Goal: Task Accomplishment & Management: Manage account settings

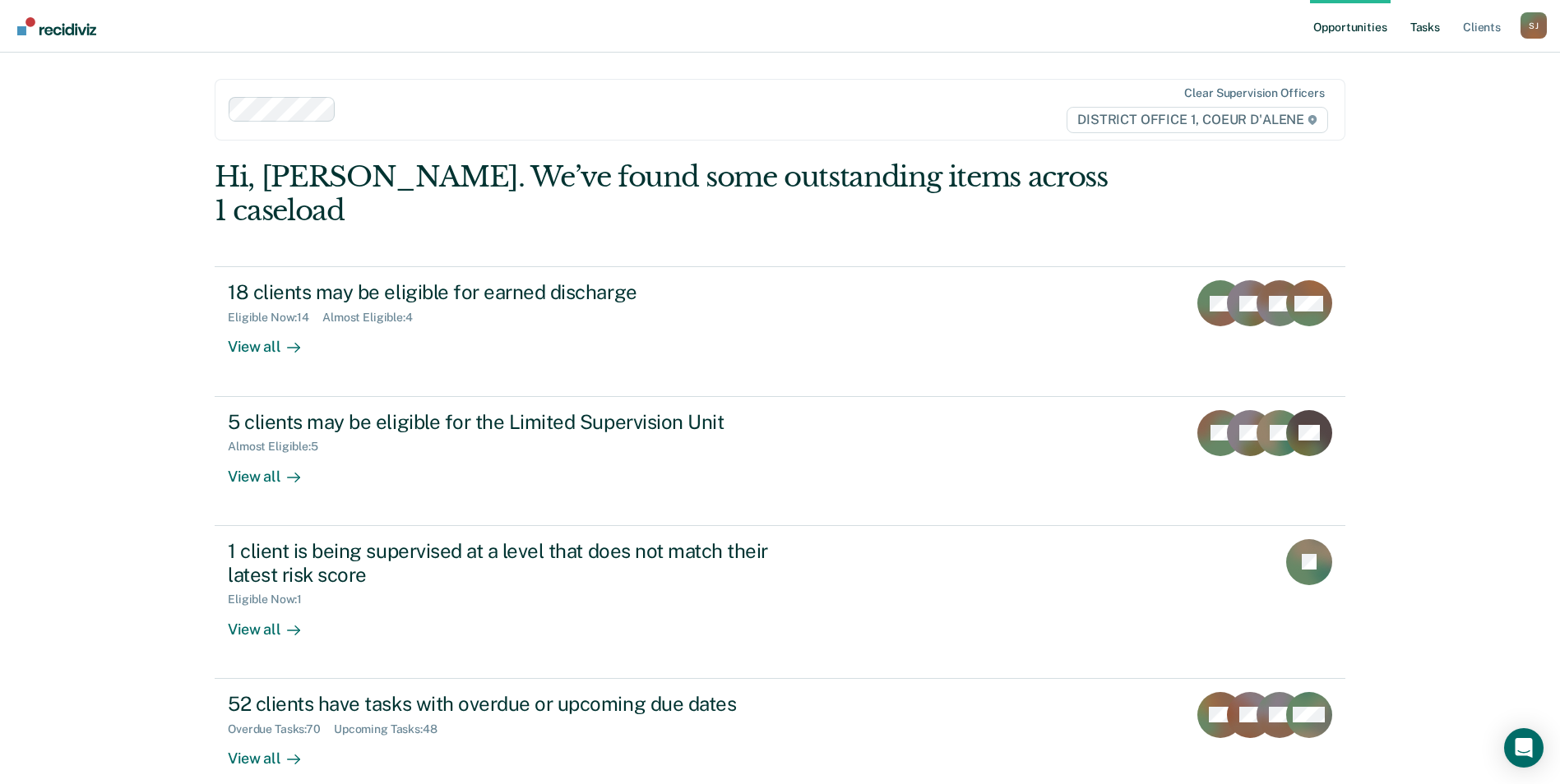
click at [1423, 24] on link "Tasks" at bounding box center [1425, 26] width 36 height 53
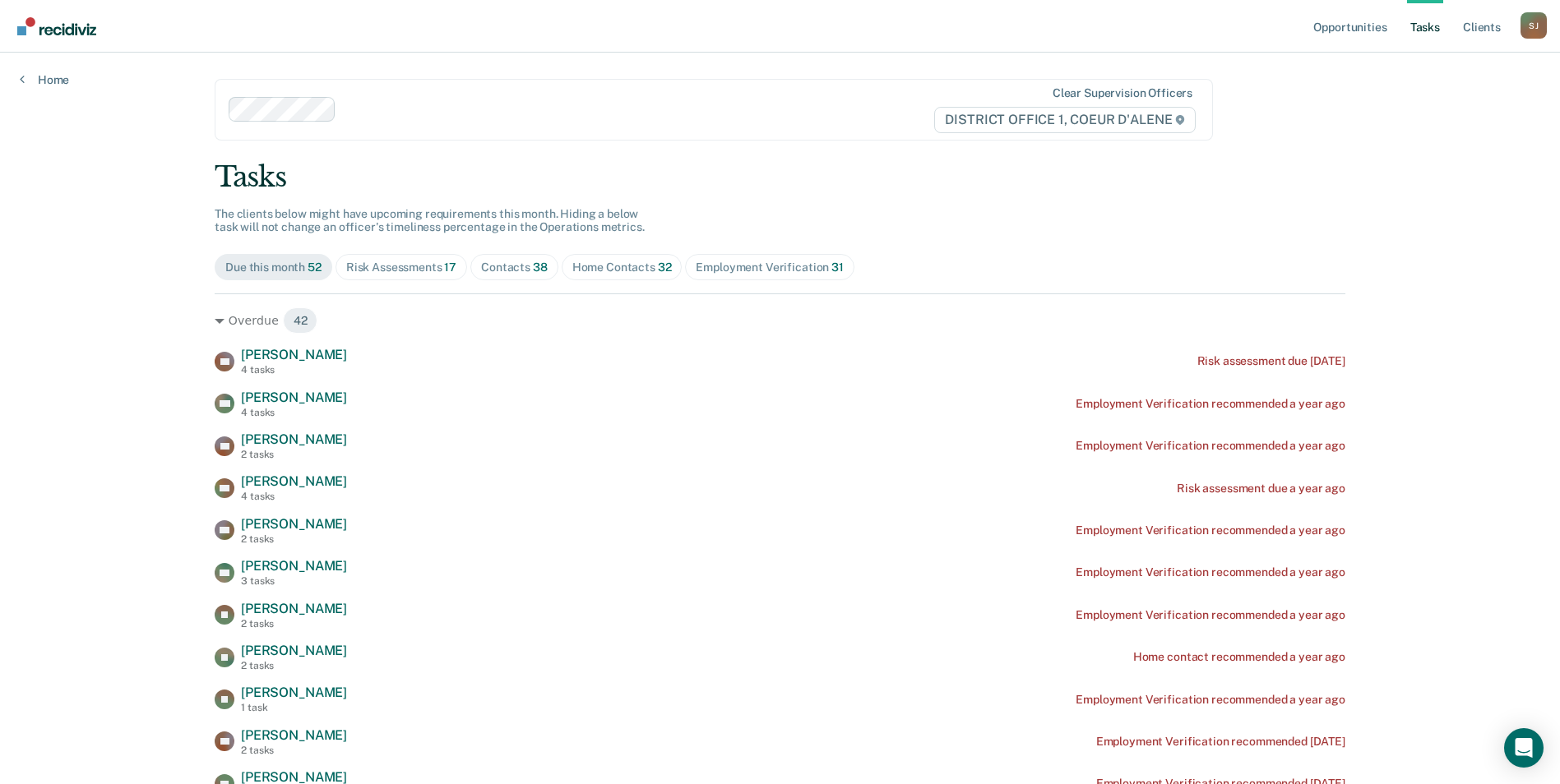
click at [514, 263] on div "Contacts 38" at bounding box center [514, 267] width 67 height 14
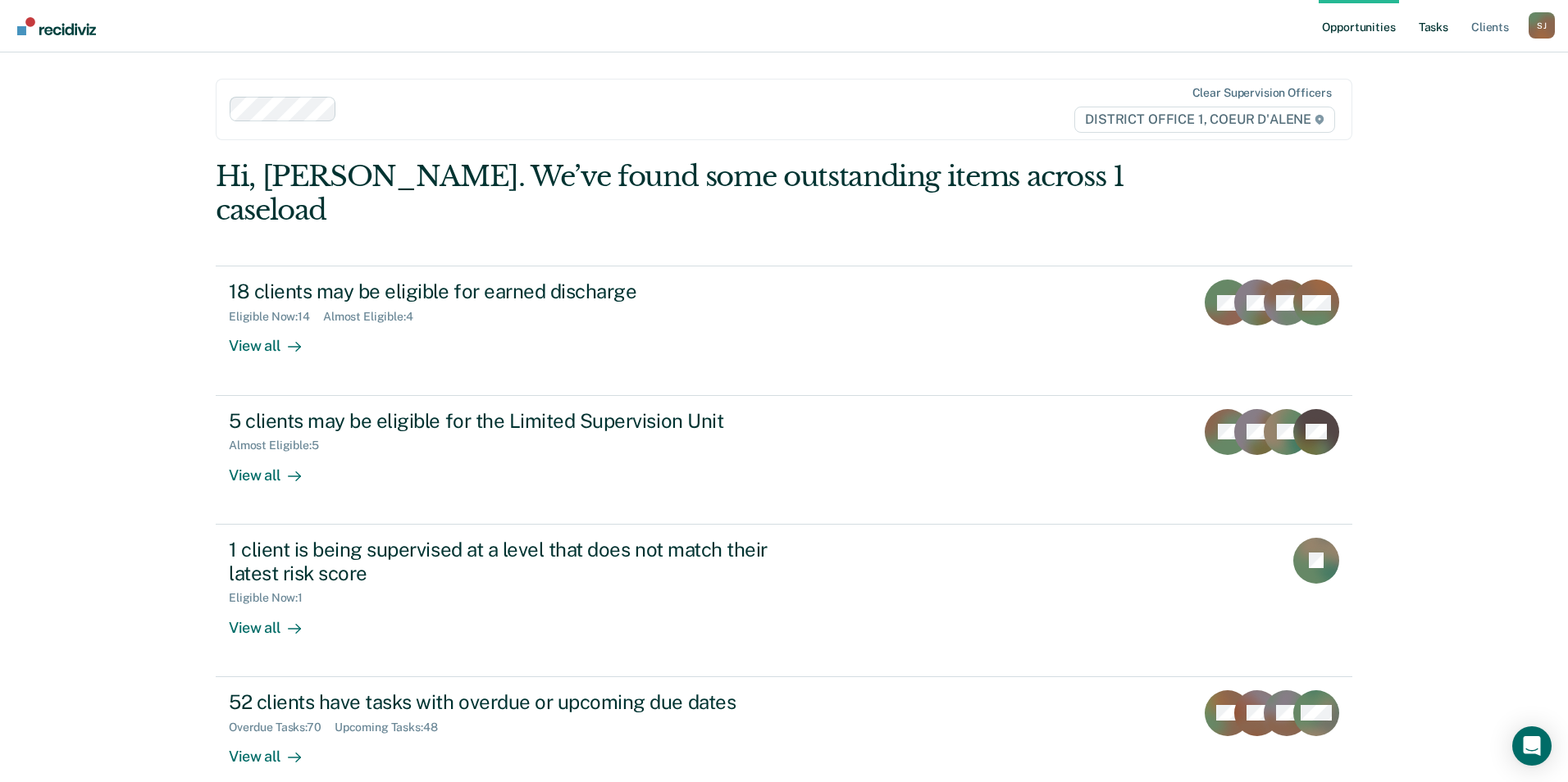
drag, startPoint x: 1414, startPoint y: 33, endPoint x: 1424, endPoint y: 27, distance: 11.7
click at [1424, 27] on link "Tasks" at bounding box center [1433, 26] width 36 height 52
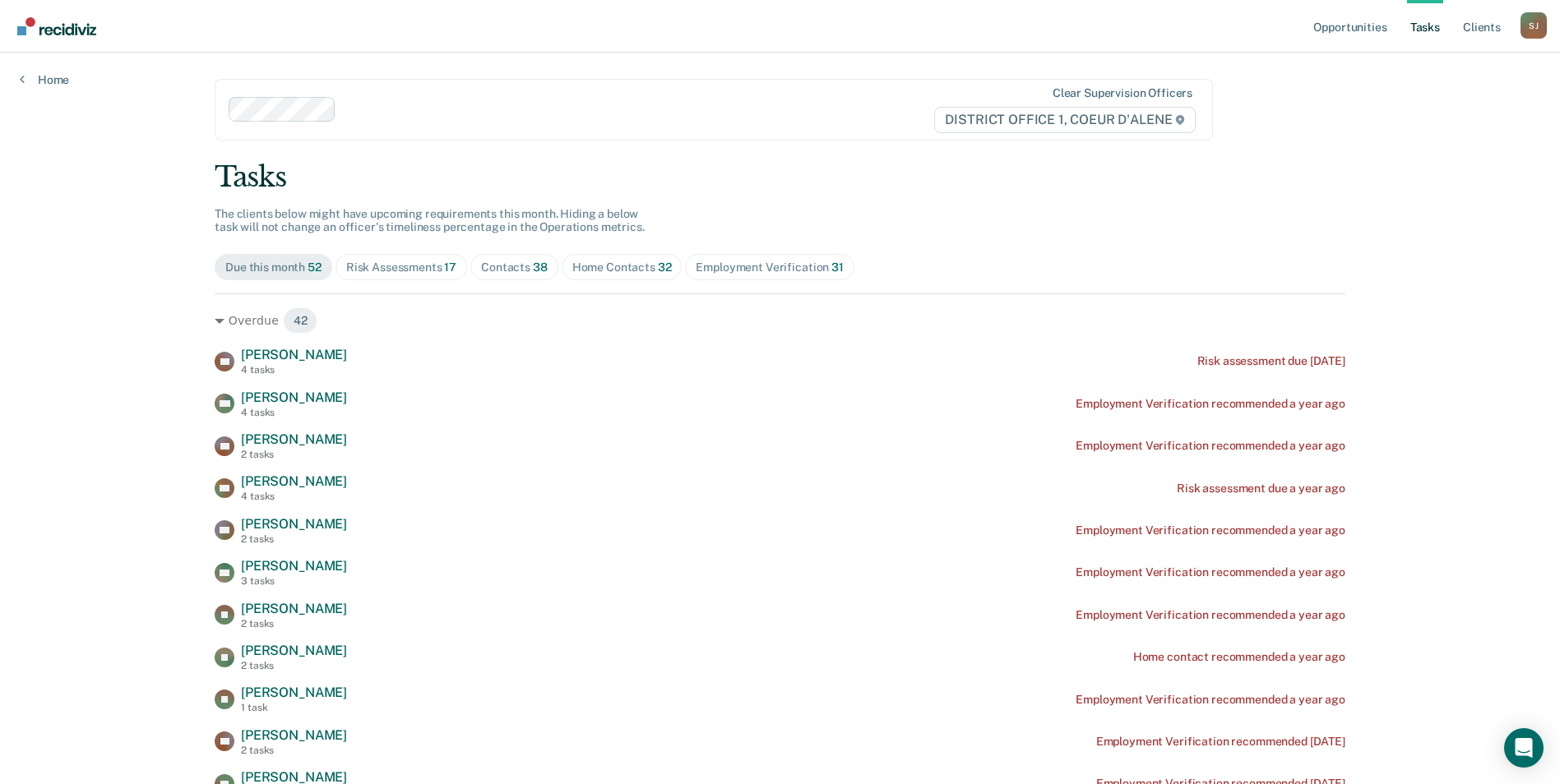
click at [499, 254] on span "Contacts 38" at bounding box center [513, 267] width 88 height 26
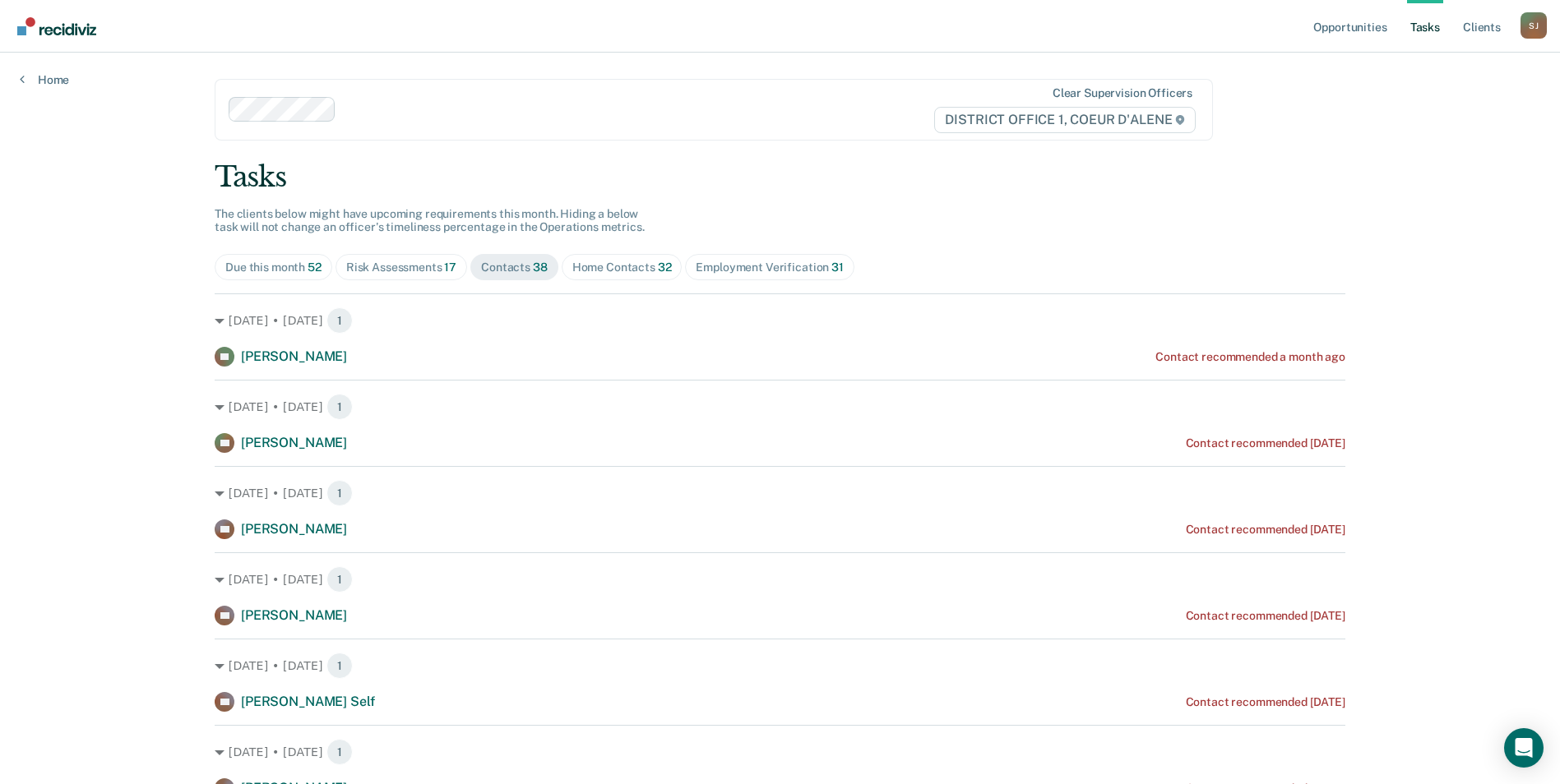
click at [1271, 348] on div "RP Robin Padilla Contact recommended a month ago" at bounding box center [780, 357] width 1131 height 20
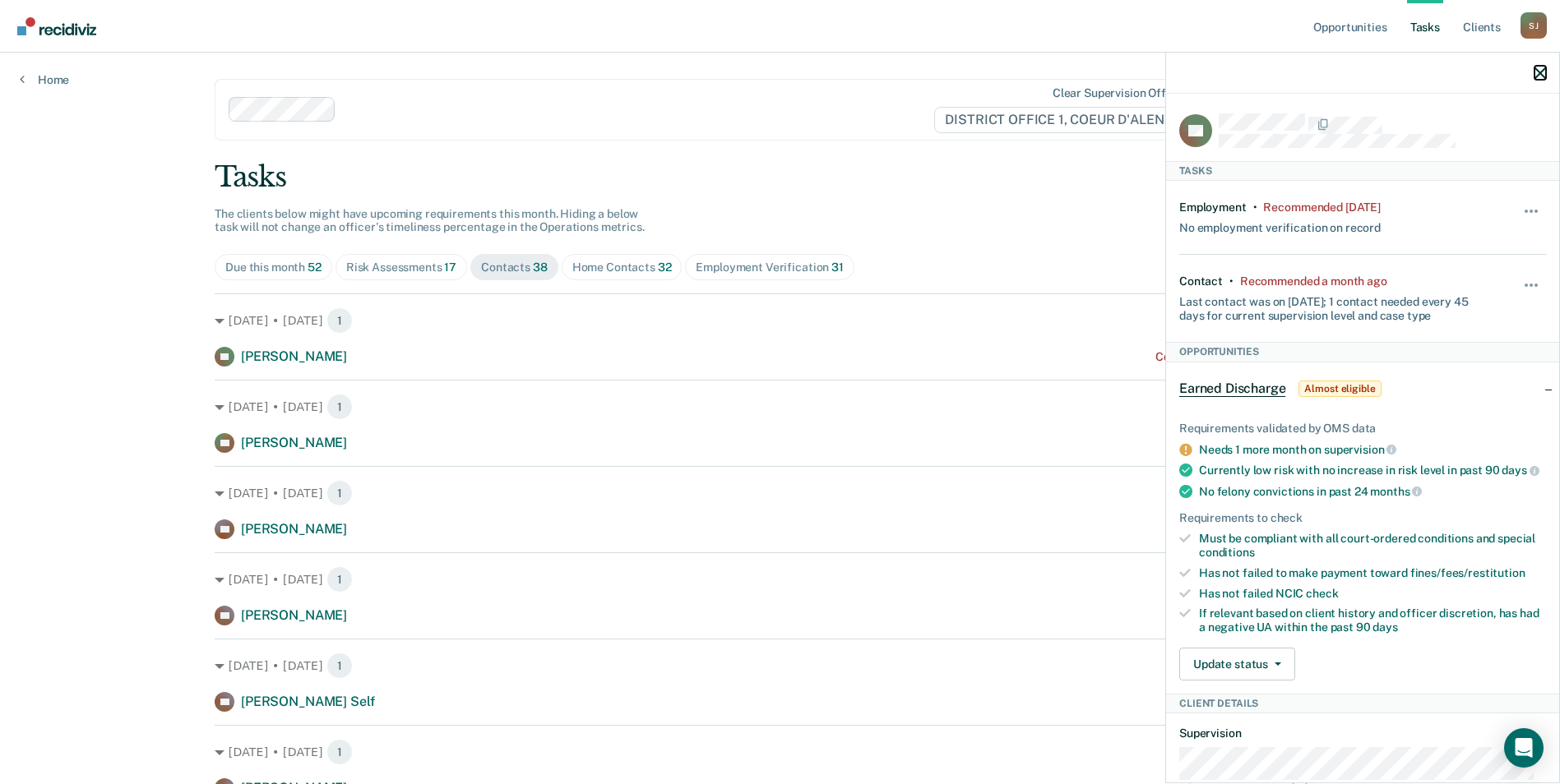
click at [1543, 66] on button "button" at bounding box center [1539, 72] width 12 height 14
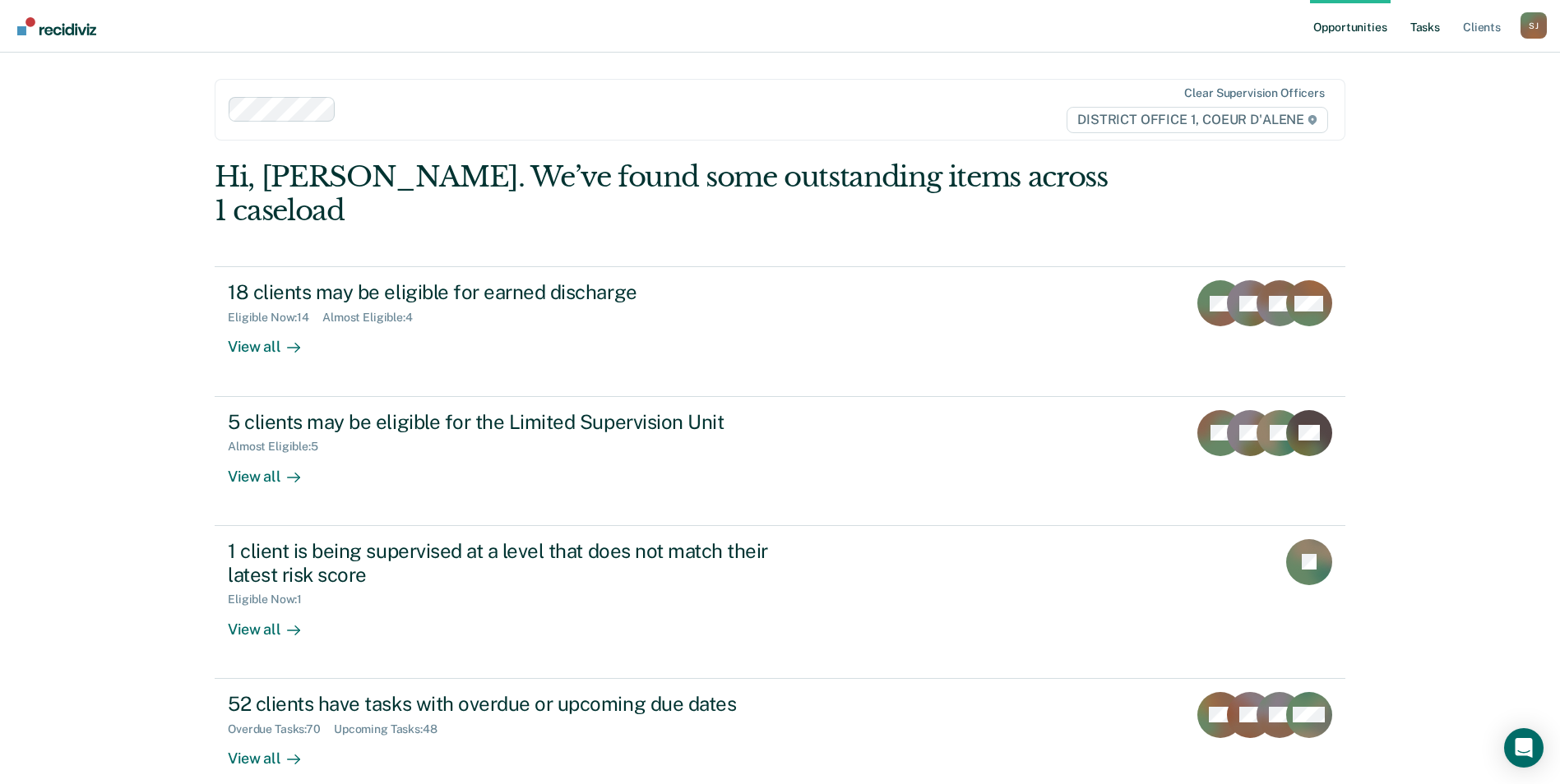
click at [1423, 28] on link "Tasks" at bounding box center [1425, 26] width 36 height 53
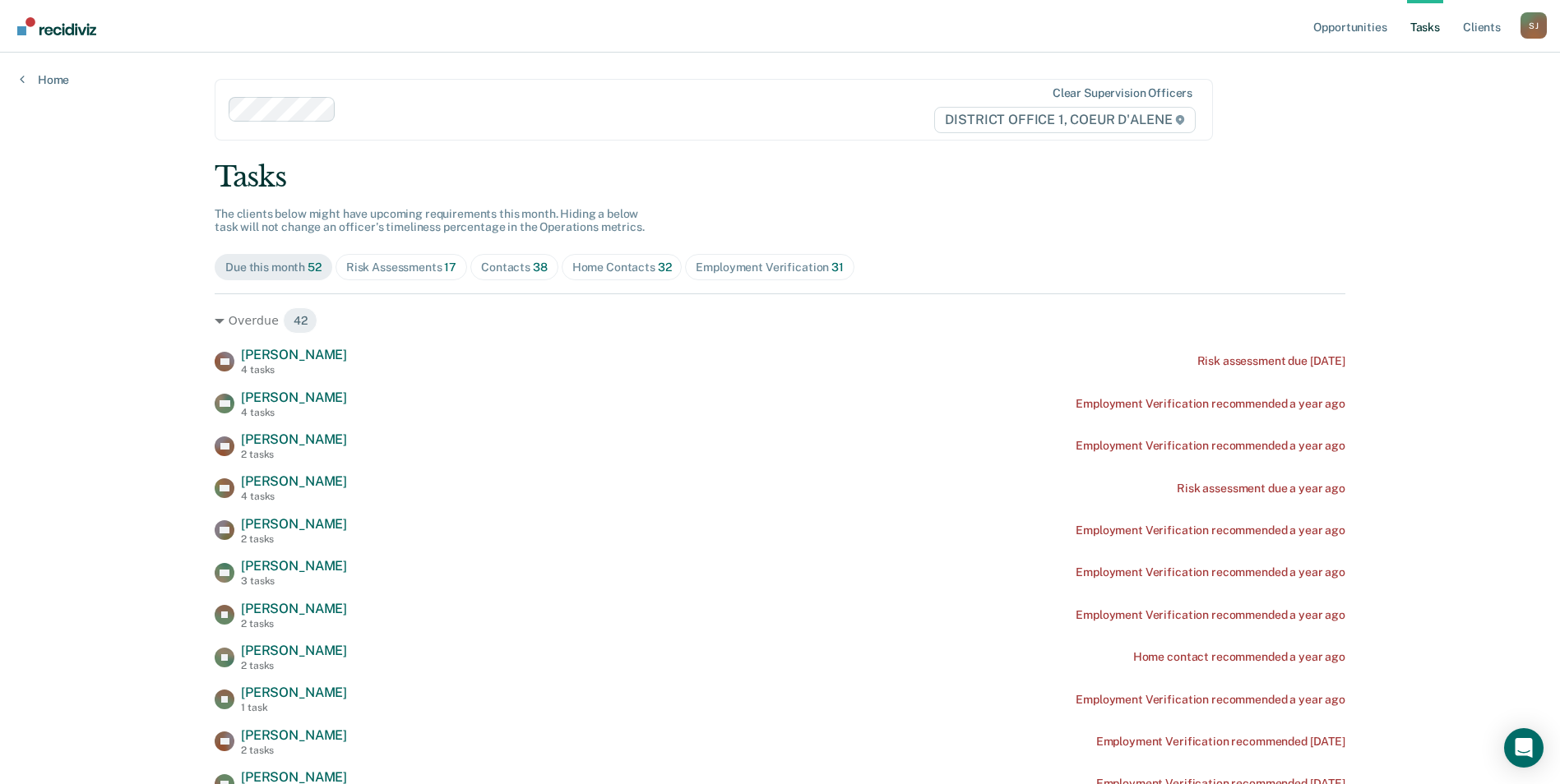
click at [523, 272] on div "Contacts 38" at bounding box center [514, 267] width 67 height 14
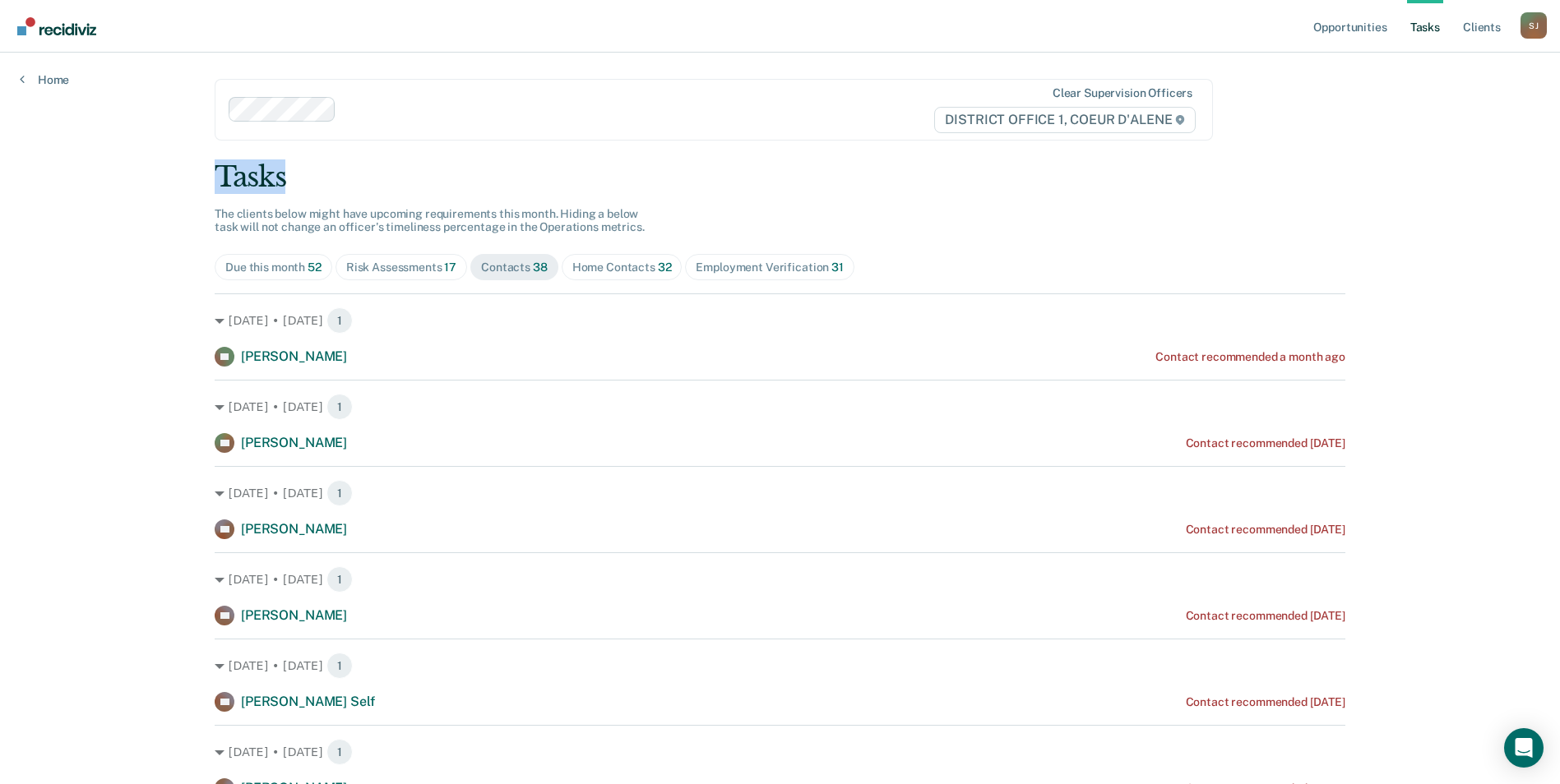
drag, startPoint x: 1557, startPoint y: 130, endPoint x: 1551, endPoint y: 162, distance: 32.6
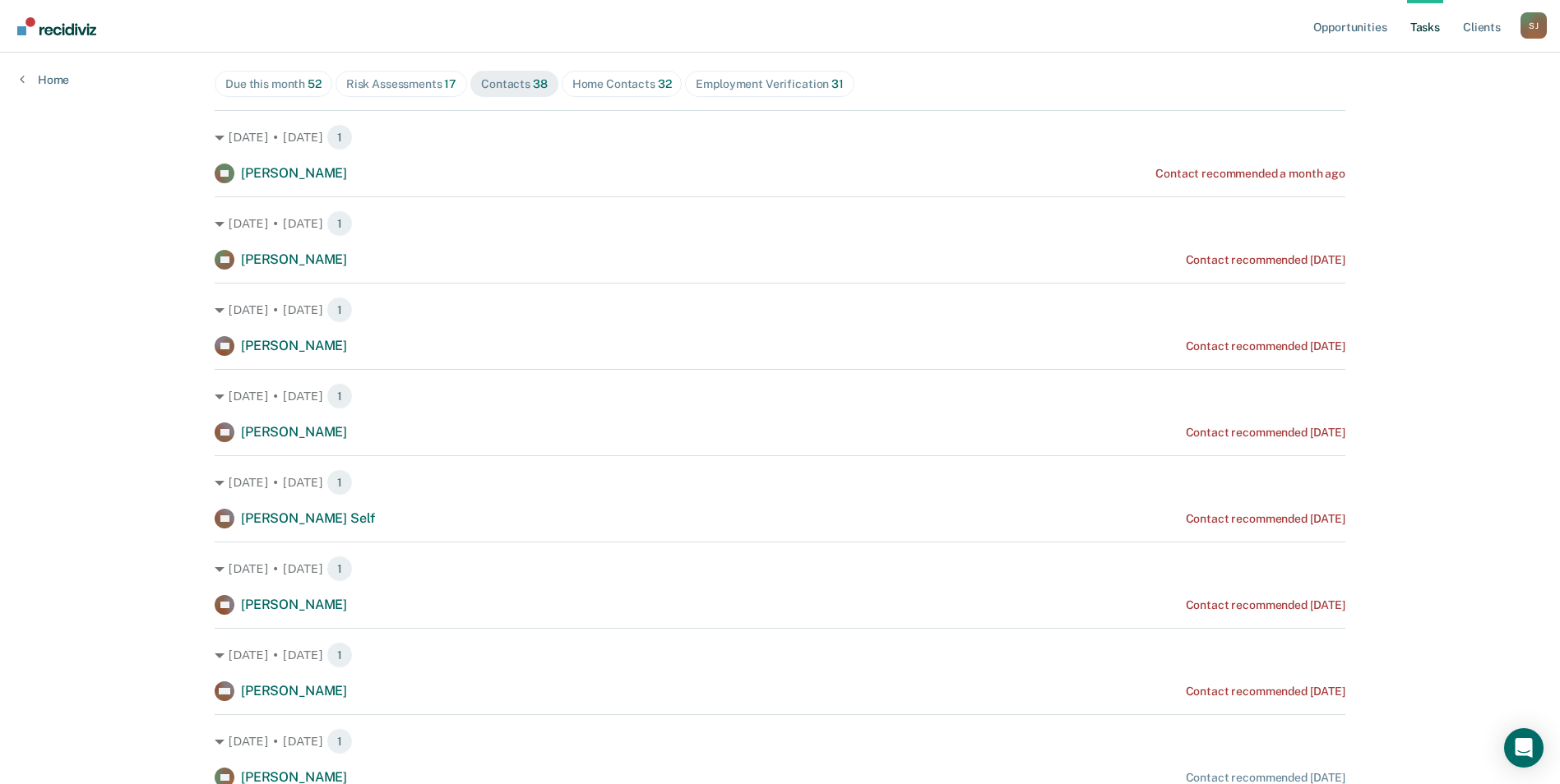
scroll to position [180, 0]
